Goal: Find specific page/section: Find specific page/section

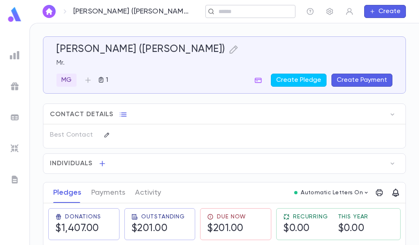
scroll to position [82, 0]
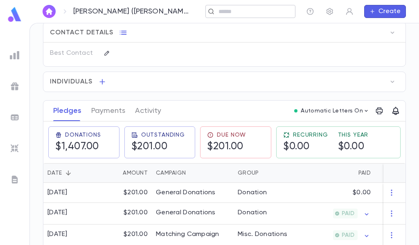
click at [221, 10] on input "text" at bounding box center [254, 12] width 76 height 8
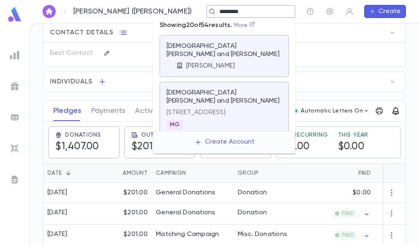
click at [246, 27] on link "More" at bounding box center [244, 26] width 21 height 6
type input "*********"
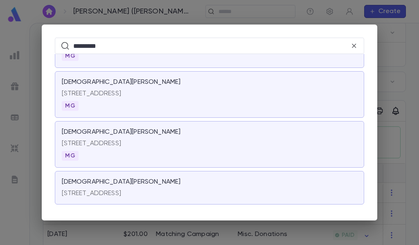
scroll to position [655, 0]
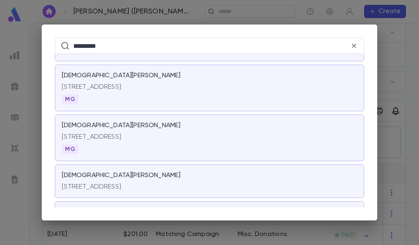
click at [104, 81] on div "281 Cedar Avenue, Long Branch NJ 07740" at bounding box center [209, 85] width 295 height 11
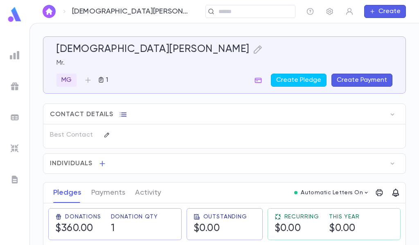
click at [123, 114] on icon "button" at bounding box center [123, 115] width 8 height 8
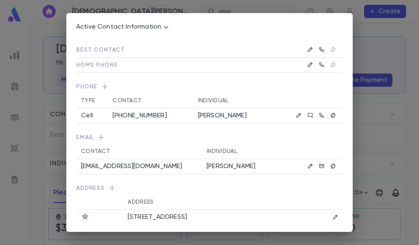
click at [370, 50] on div "Active Contact Information **** Best Contact Home Phone Phone Type Contact Indi…" at bounding box center [209, 122] width 419 height 245
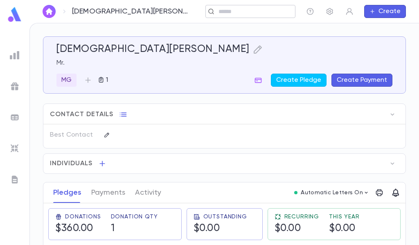
click at [239, 12] on input "text" at bounding box center [254, 12] width 76 height 8
click at [236, 11] on input "text" at bounding box center [264, 12] width 56 height 8
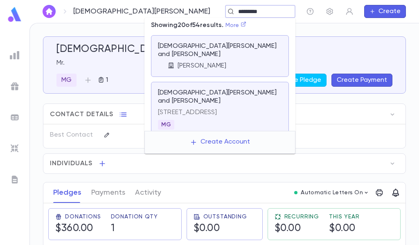
click at [238, 23] on link "More" at bounding box center [236, 26] width 21 height 6
type input "*********"
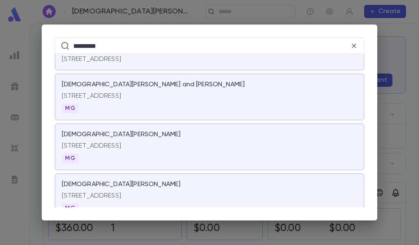
scroll to position [614, 0]
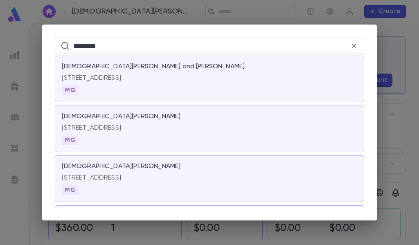
click at [354, 47] on icon at bounding box center [354, 46] width 4 height 4
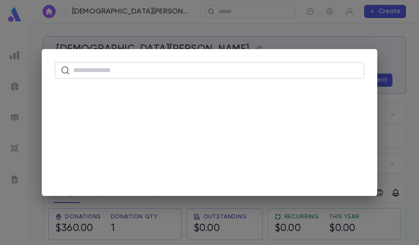
scroll to position [0, 0]
click at [385, 60] on div "​" at bounding box center [209, 122] width 419 height 245
